Goal: Task Accomplishment & Management: Manage account settings

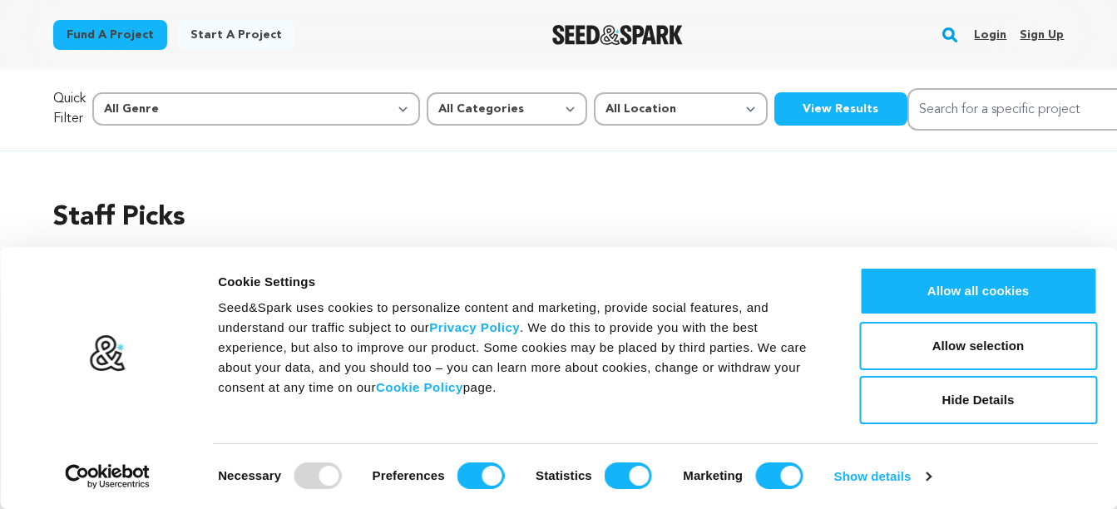
scroll to position [83, 0]
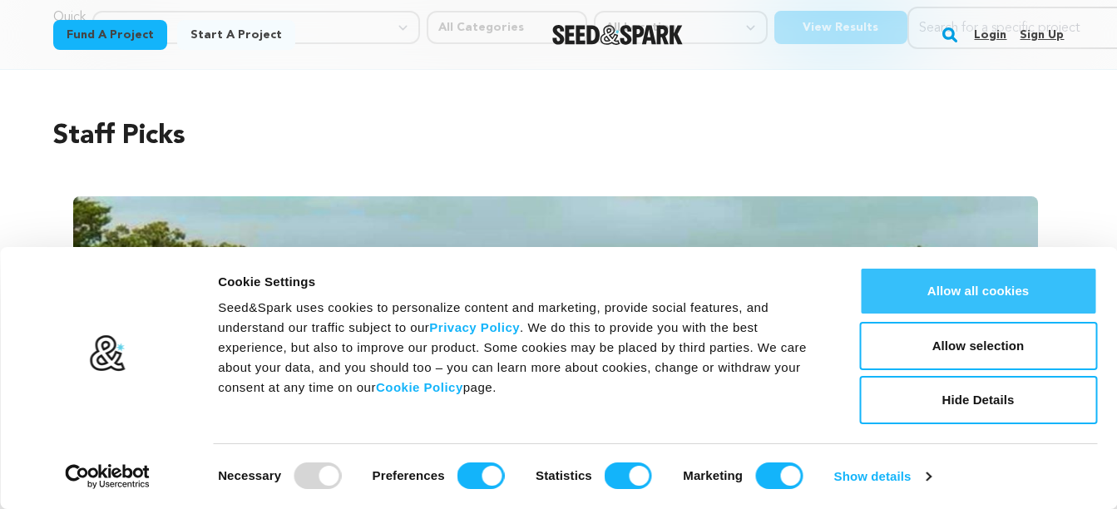
click at [907, 297] on button "Allow all cookies" at bounding box center [978, 291] width 238 height 48
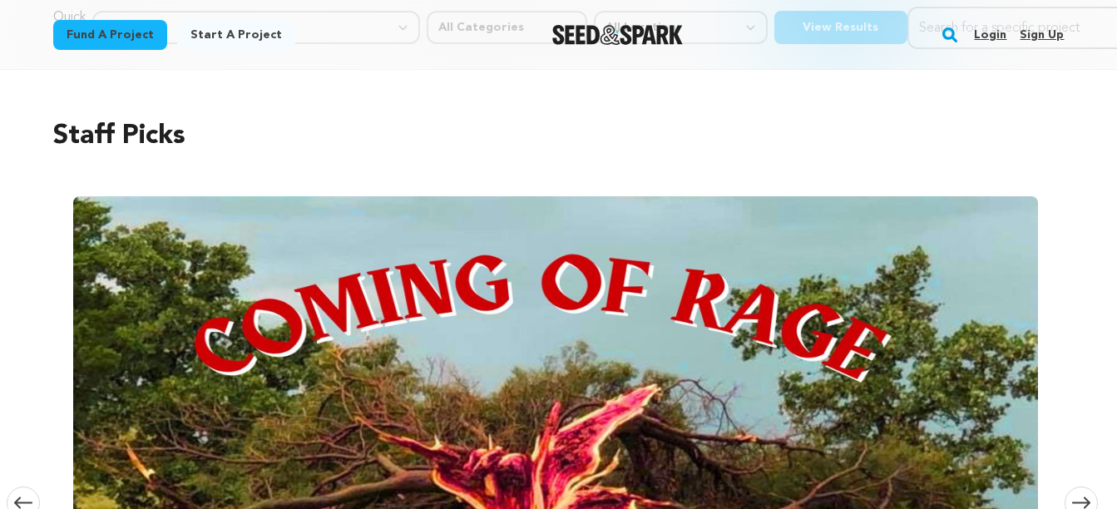
click at [988, 36] on link "Login" at bounding box center [990, 35] width 32 height 27
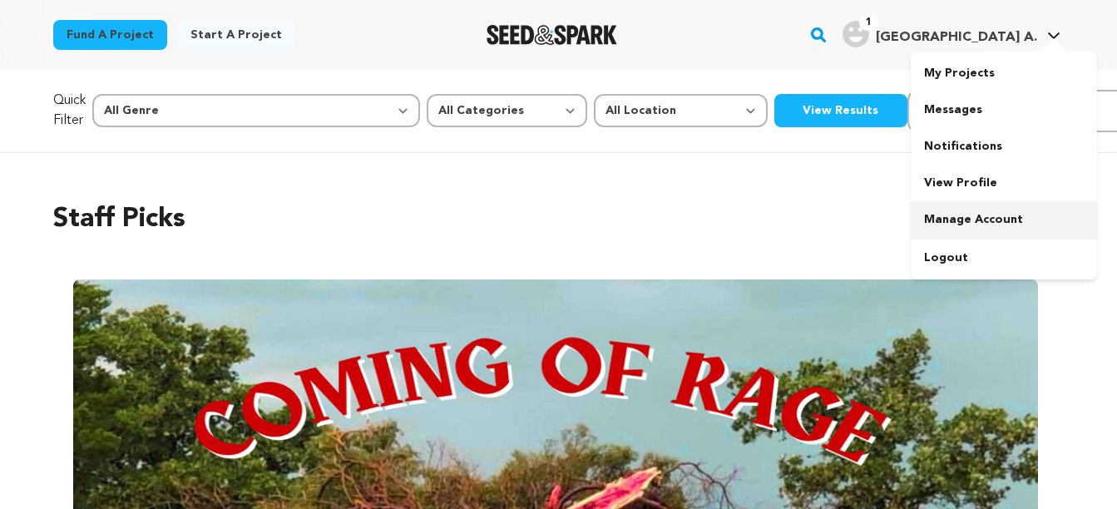
click at [1005, 216] on link "Manage Account" at bounding box center [1004, 219] width 186 height 37
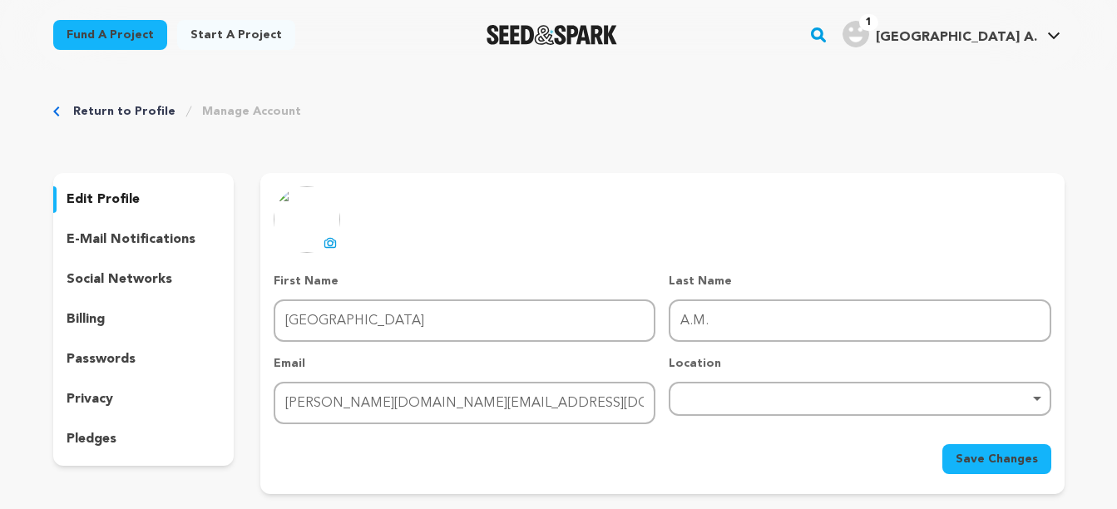
click at [187, 231] on p "e-mail notifications" at bounding box center [131, 240] width 129 height 20
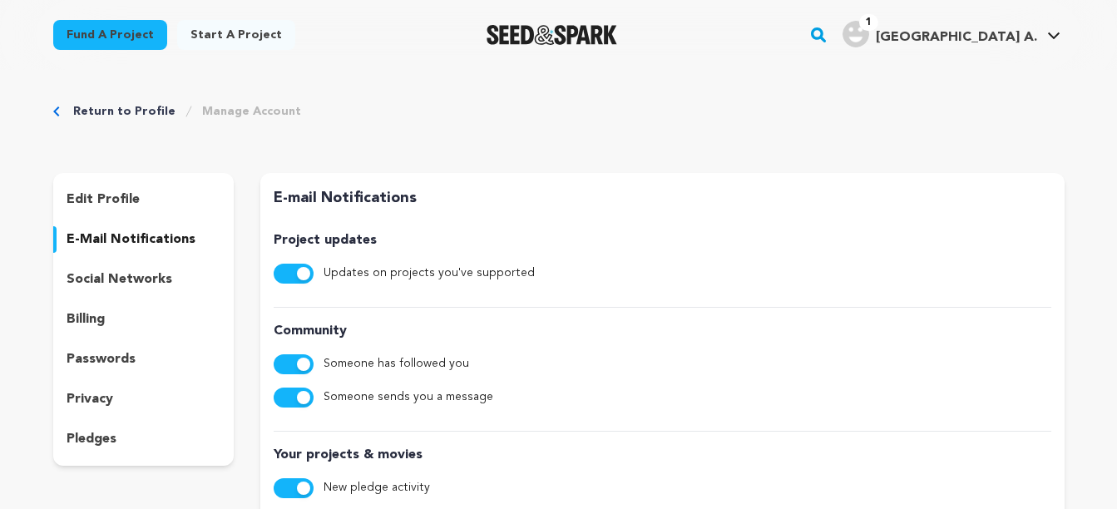
click at [290, 275] on button "button" at bounding box center [294, 274] width 40 height 20
click at [280, 361] on button "button" at bounding box center [294, 364] width 40 height 20
click at [277, 388] on div "Someone sends you a message" at bounding box center [662, 398] width 777 height 20
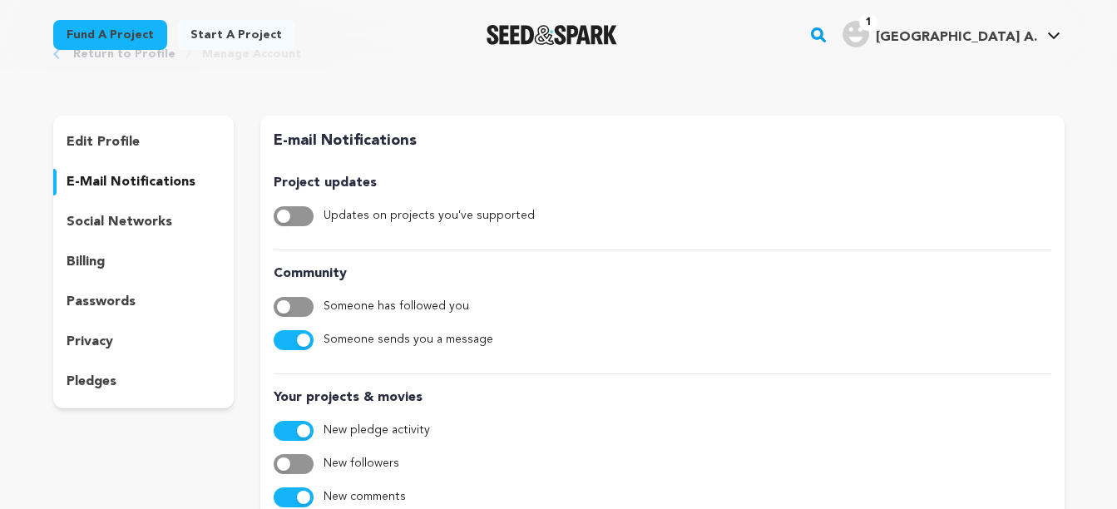
scroll to position [83, 0]
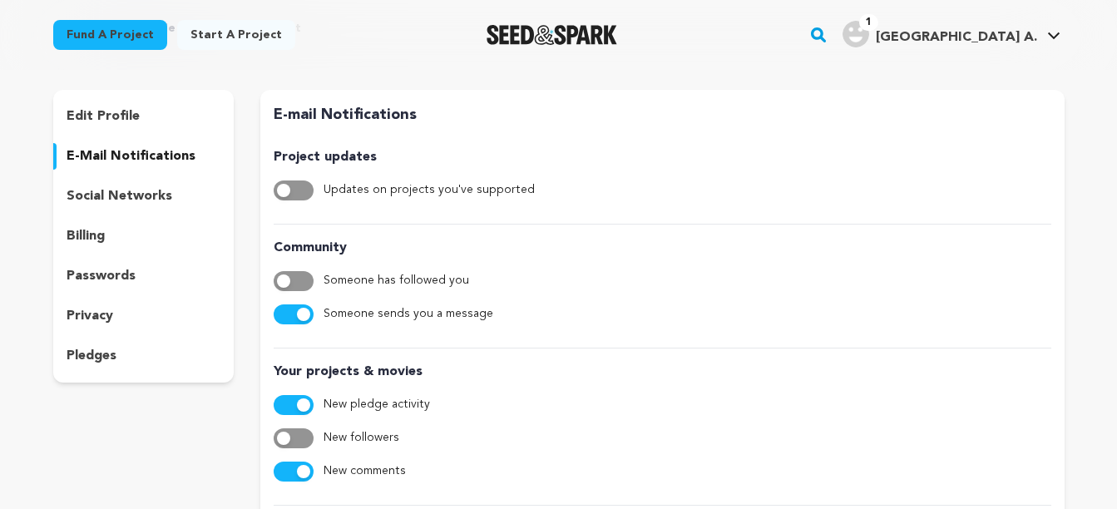
click at [299, 317] on span "button" at bounding box center [303, 314] width 13 height 13
click at [304, 405] on span "button" at bounding box center [303, 405] width 13 height 13
click at [296, 457] on div "Your projects & movies New pledge activity New followers New comments" at bounding box center [662, 420] width 777 height 144
click at [293, 468] on button "button" at bounding box center [294, 472] width 40 height 20
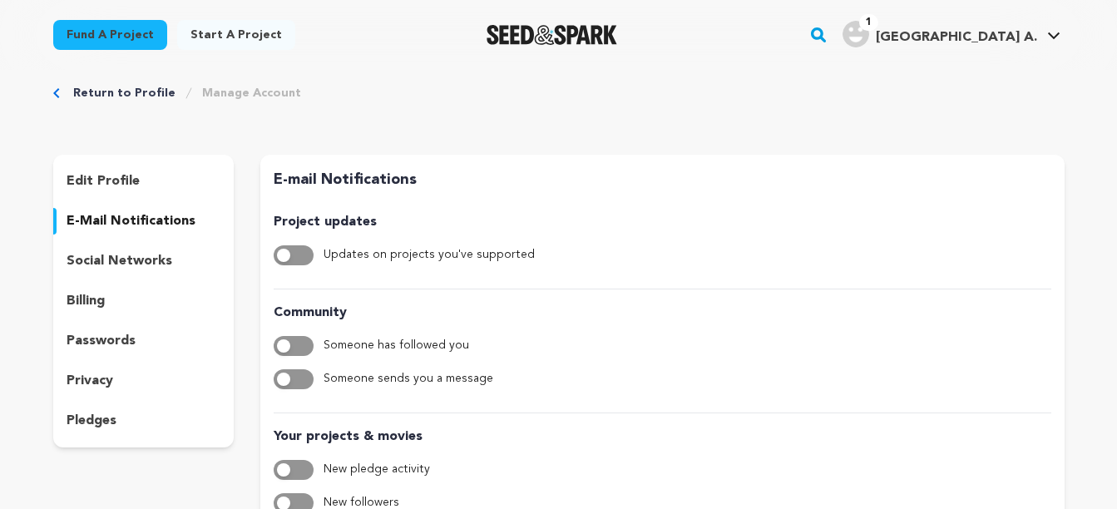
scroll to position [0, 0]
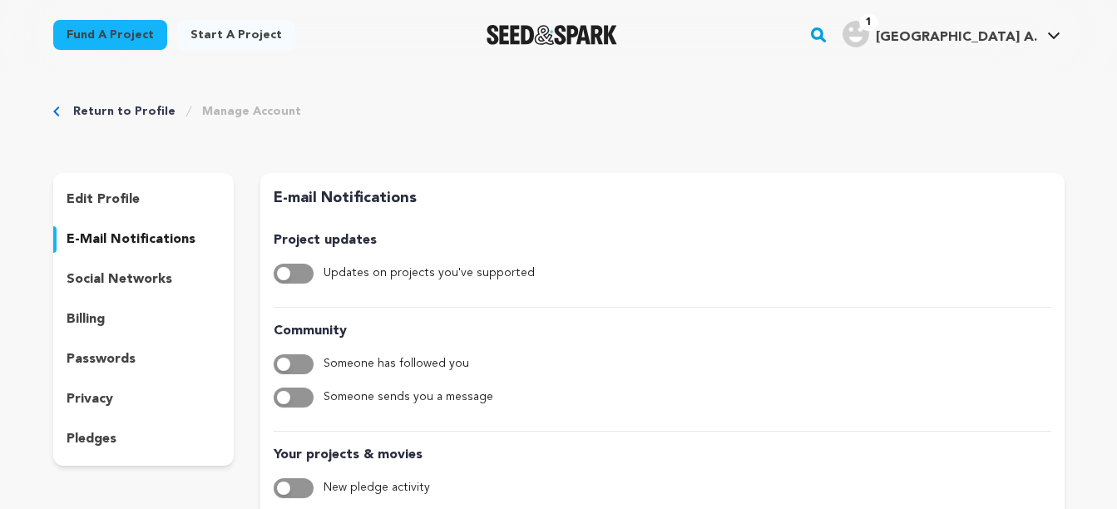
click at [142, 205] on div "edit profile" at bounding box center [143, 199] width 181 height 27
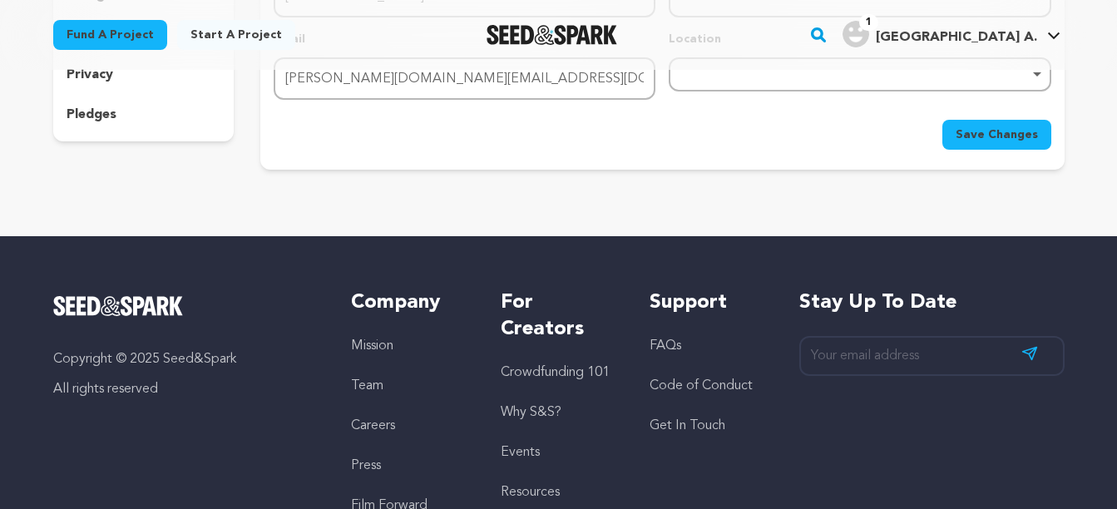
scroll to position [62, 0]
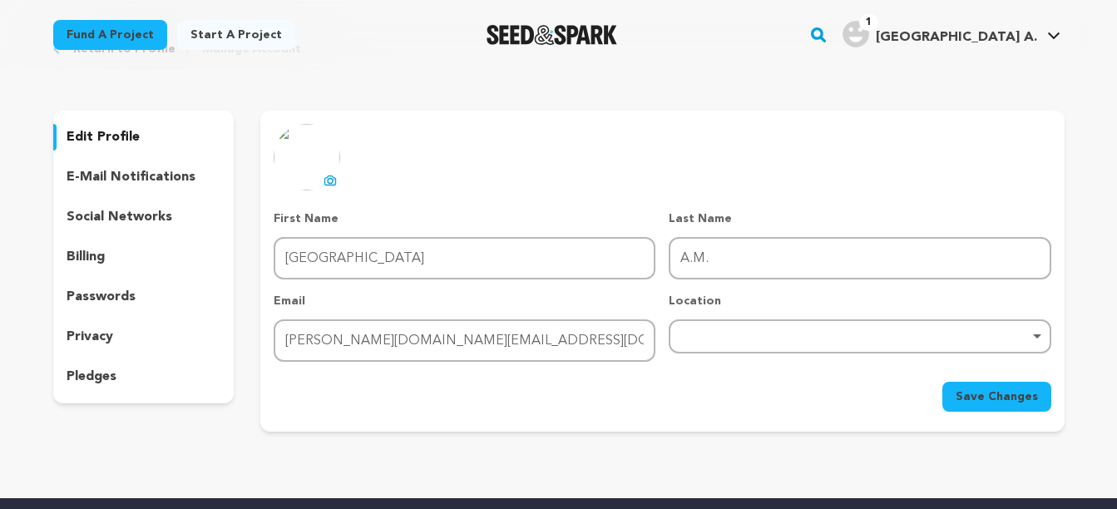
click at [111, 259] on div "billing" at bounding box center [143, 257] width 181 height 27
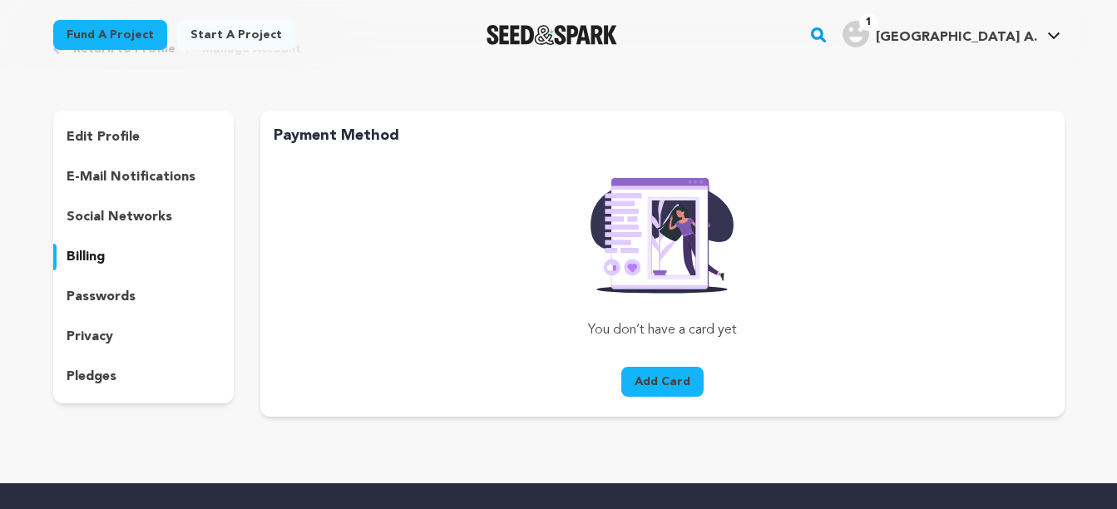
click at [111, 338] on p "privacy" at bounding box center [90, 337] width 47 height 20
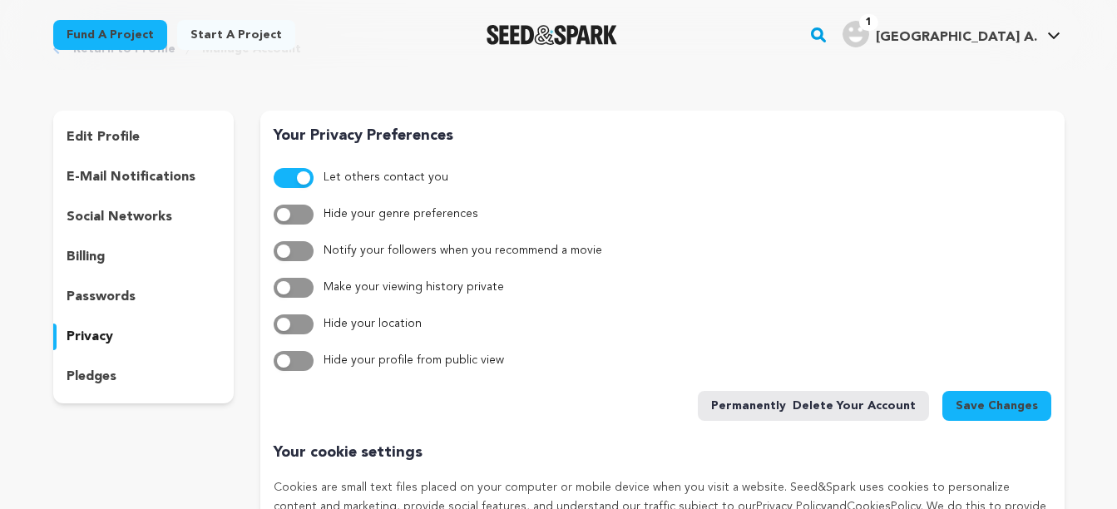
click at [295, 171] on button "button" at bounding box center [294, 178] width 40 height 20
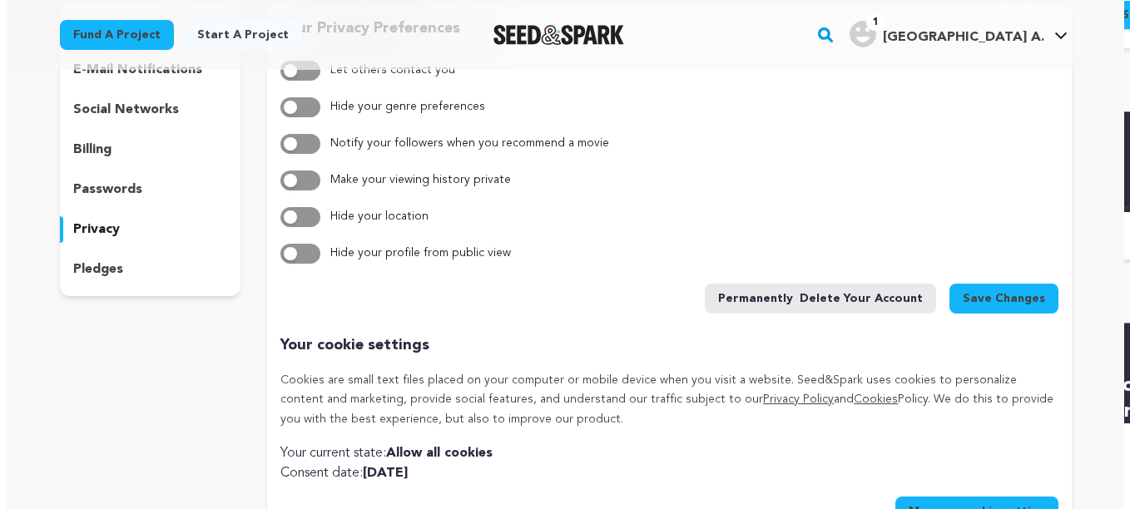
scroll to position [312, 0]
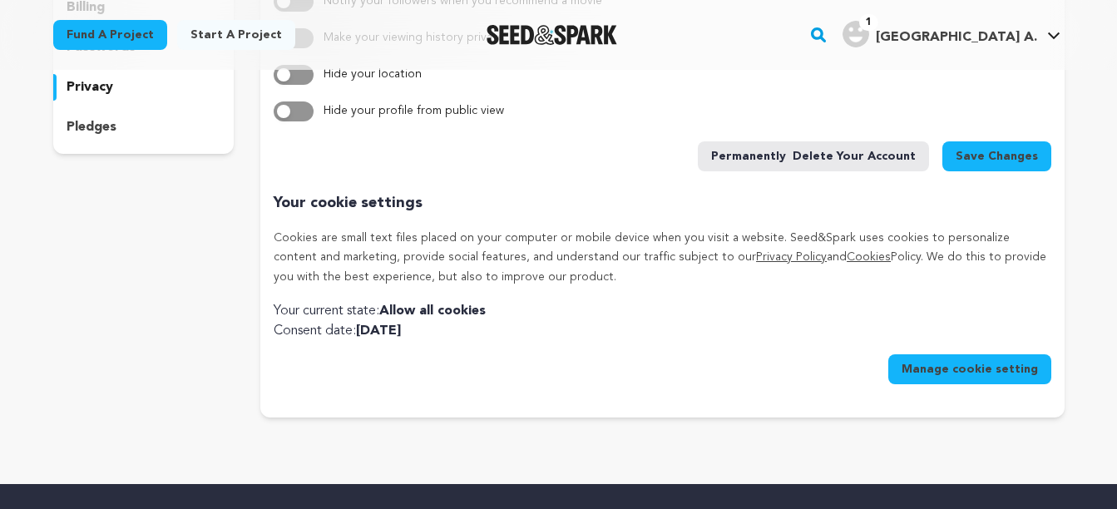
click at [786, 161] on span "Permanently" at bounding box center [748, 156] width 75 height 17
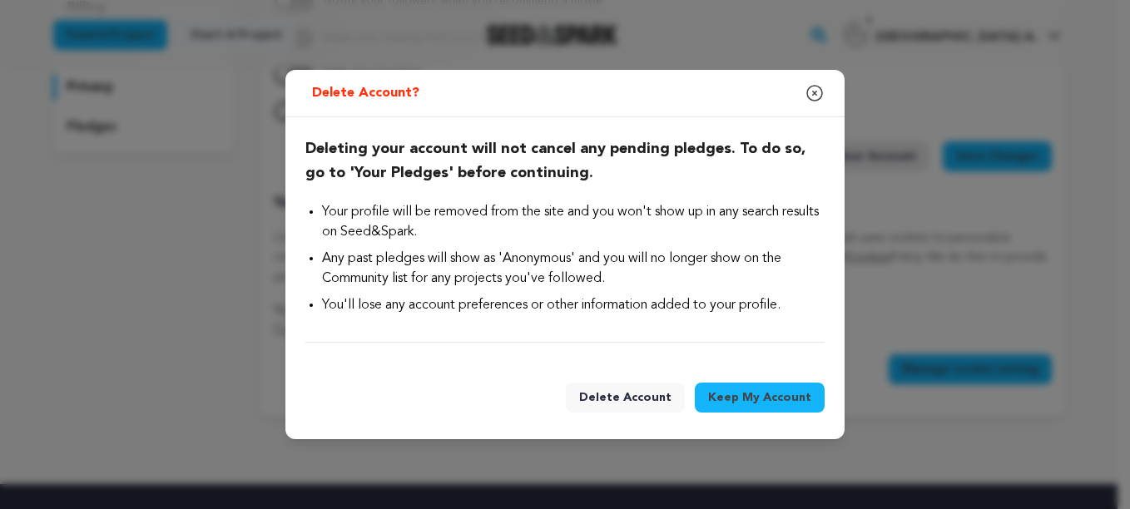
click at [648, 396] on span "Delete Account" at bounding box center [625, 397] width 92 height 17
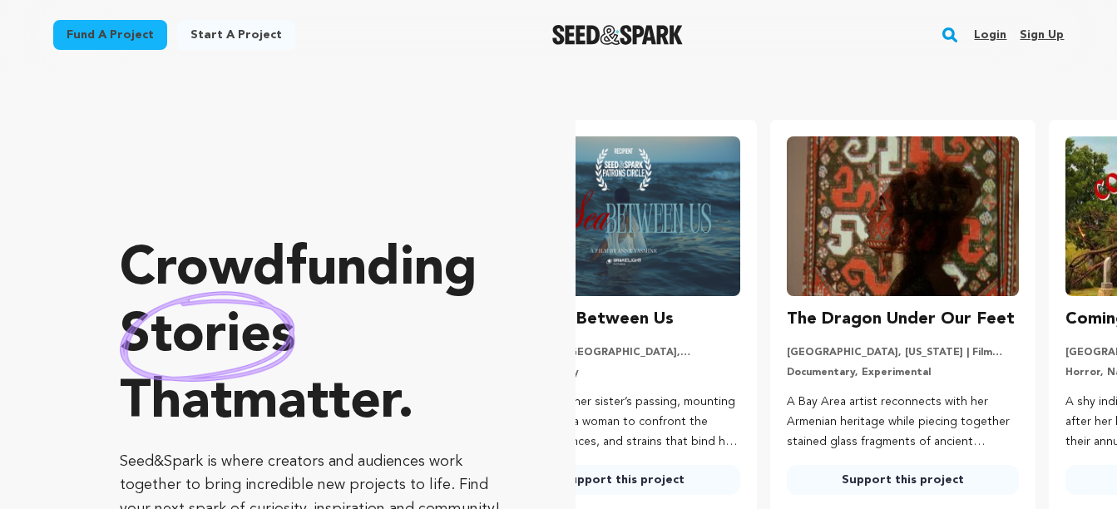
scroll to position [0, 292]
